Goal: Find specific page/section: Find specific page/section

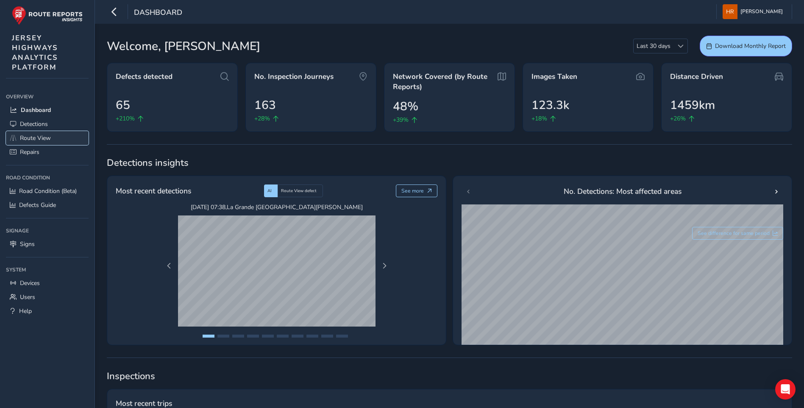
click at [54, 137] on link "Route View" at bounding box center [47, 138] width 83 height 14
